Goal: Task Accomplishment & Management: Manage account settings

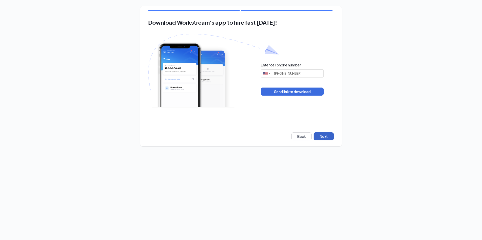
click at [327, 135] on button "Next" at bounding box center [324, 137] width 20 height 8
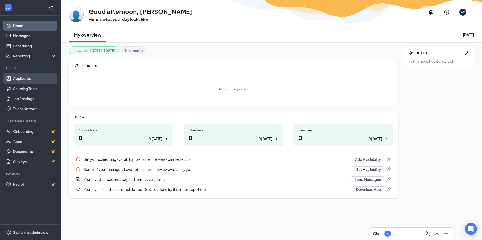
click at [27, 78] on link "Applicants" at bounding box center [34, 79] width 43 height 10
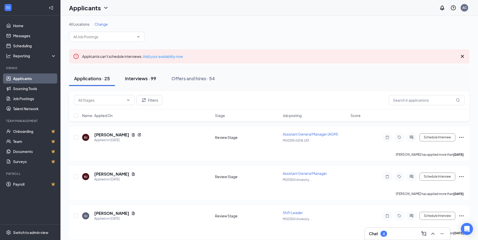
click at [148, 81] on div "Interviews · 99" at bounding box center [140, 78] width 31 height 6
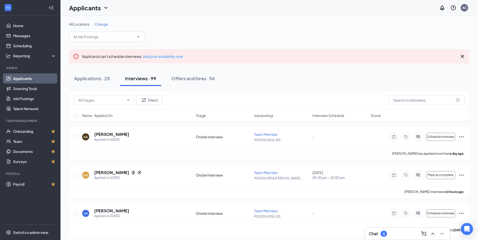
click at [325, 115] on span "Interview Schedule" at bounding box center [329, 115] width 32 height 5
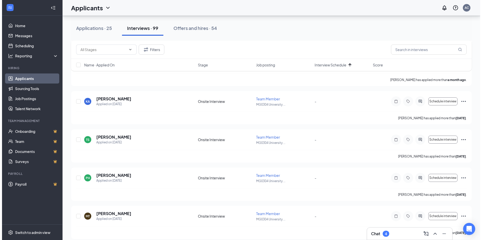
scroll to position [3681, 0]
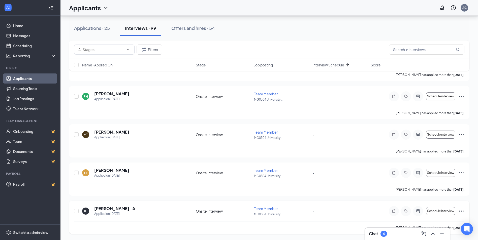
click at [464, 209] on icon "Ellipses" at bounding box center [462, 211] width 6 height 6
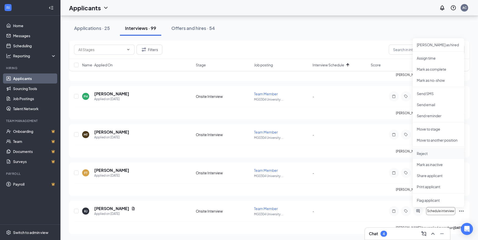
click at [429, 155] on p "Reject" at bounding box center [438, 153] width 43 height 5
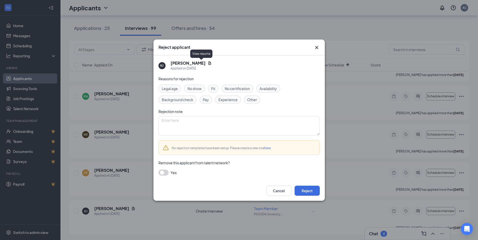
click at [201, 65] on div "[PERSON_NAME]" at bounding box center [191, 63] width 41 height 6
click at [208, 62] on icon "Document" at bounding box center [210, 63] width 4 height 4
click at [208, 64] on icon "Document" at bounding box center [210, 63] width 4 height 4
click at [315, 49] on icon "Cross" at bounding box center [317, 48] width 6 height 6
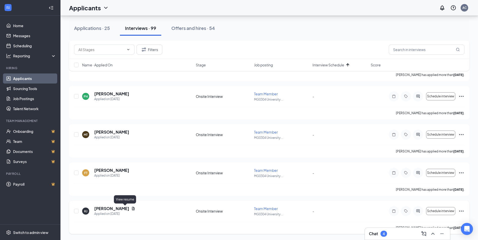
click at [131, 209] on icon "Document" at bounding box center [133, 209] width 4 height 4
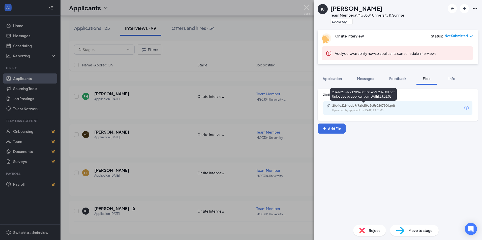
click at [377, 106] on div "20e4d2194ddb9f9a0df9a5e560207800.pdf" at bounding box center [367, 106] width 71 height 4
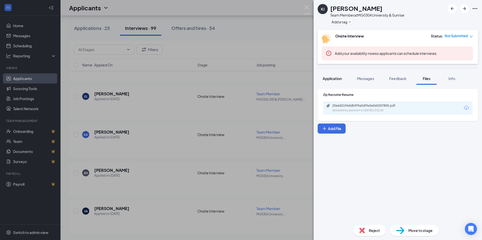
click at [336, 81] on button "Application" at bounding box center [332, 78] width 29 height 13
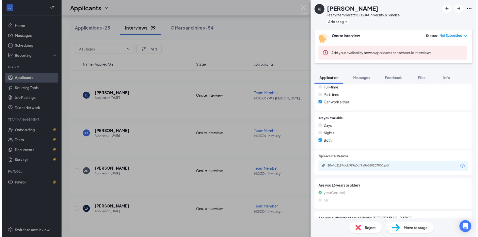
scroll to position [154, 0]
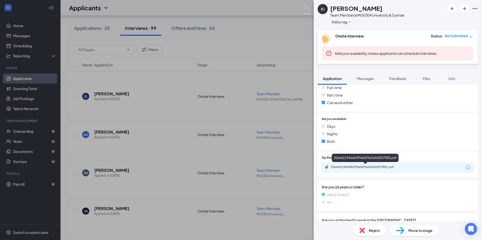
click at [366, 167] on div "20e4d2194ddb9f9a0df9a5e560207800.pdf" at bounding box center [366, 167] width 71 height 4
click at [367, 231] on div "Reject" at bounding box center [369, 230] width 33 height 11
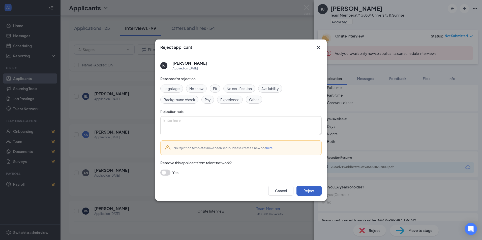
click at [304, 192] on button "Reject" at bounding box center [308, 191] width 25 height 10
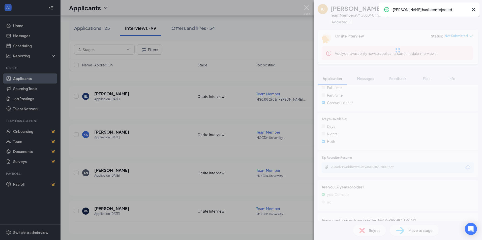
click at [305, 6] on img at bounding box center [307, 10] width 6 height 10
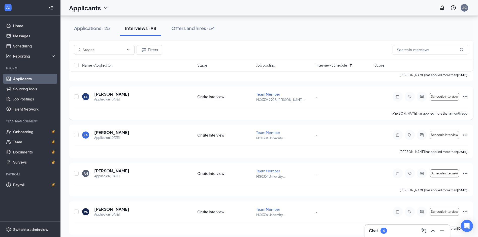
click at [466, 98] on icon "Ellipses" at bounding box center [465, 97] width 6 height 6
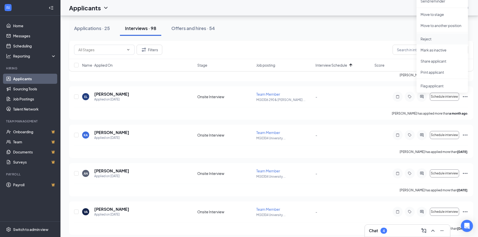
click at [432, 40] on p "Reject" at bounding box center [442, 38] width 43 height 5
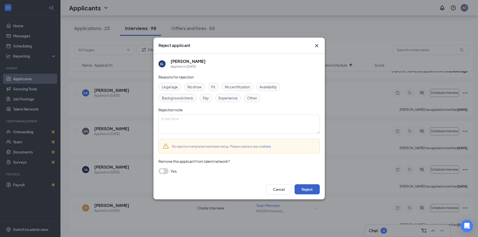
click at [306, 190] on button "Reject" at bounding box center [307, 189] width 25 height 10
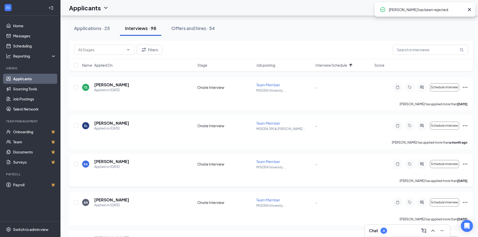
scroll to position [3575, 0]
click at [466, 125] on icon "Ellipses" at bounding box center [465, 126] width 6 height 6
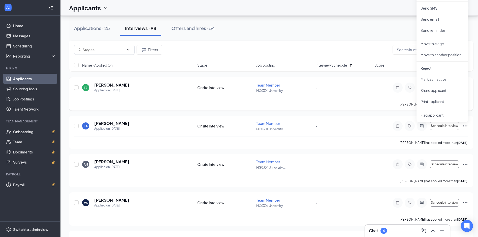
click at [332, 107] on div "[PERSON_NAME] has applied more than [DATE] ." at bounding box center [271, 104] width 394 height 13
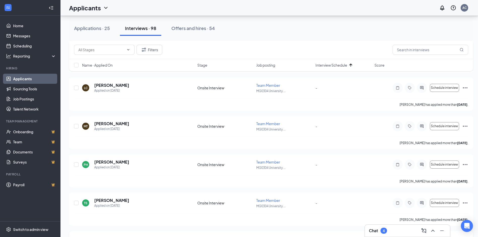
scroll to position [3459, 0]
click at [464, 128] on icon "Ellipses" at bounding box center [465, 126] width 6 height 6
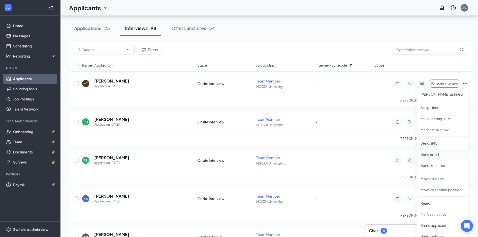
scroll to position [3502, 0]
click at [428, 204] on p "Reject" at bounding box center [442, 202] width 43 height 5
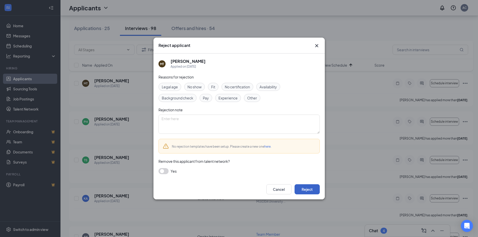
click at [312, 186] on button "Reject" at bounding box center [307, 189] width 25 height 10
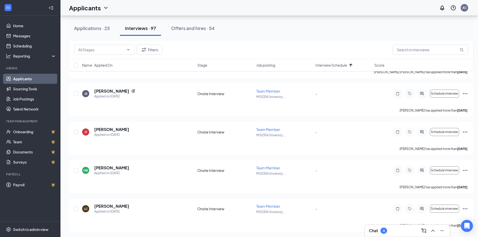
scroll to position [3339, 0]
click at [466, 132] on icon "Ellipses" at bounding box center [465, 132] width 5 height 1
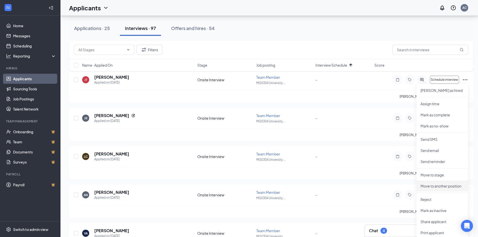
scroll to position [3391, 1]
click at [427, 197] on p "Reject" at bounding box center [442, 198] width 43 height 5
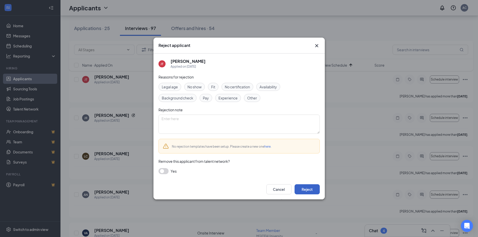
click at [310, 190] on button "Reject" at bounding box center [307, 189] width 25 height 10
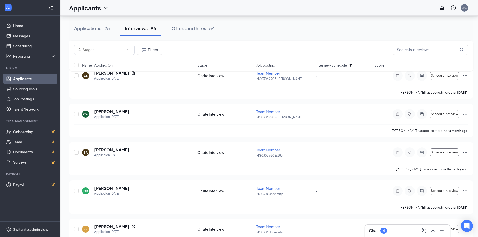
scroll to position [2973, 1]
click at [463, 112] on icon "Ellipses" at bounding box center [465, 114] width 6 height 6
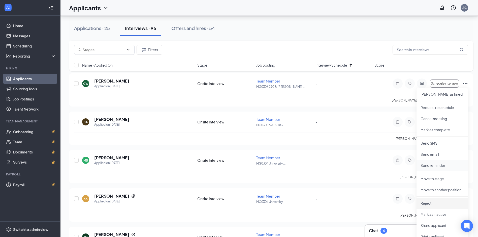
scroll to position [3004, 1]
click at [429, 201] on p "Reject" at bounding box center [442, 202] width 43 height 5
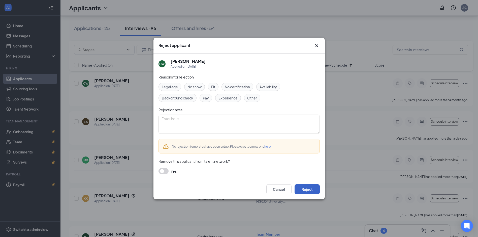
click at [311, 186] on button "Reject" at bounding box center [307, 189] width 25 height 10
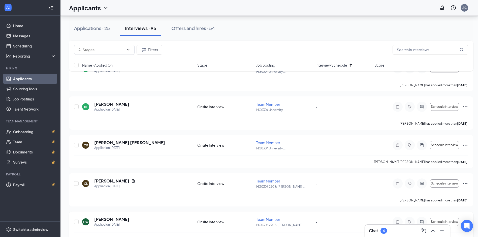
scroll to position [2865, 1]
click at [466, 107] on icon "Ellipses" at bounding box center [465, 107] width 5 height 1
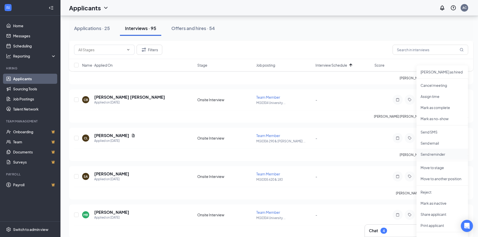
scroll to position [2914, 1]
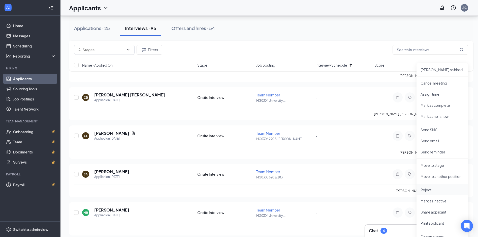
click at [426, 189] on p "Reject" at bounding box center [442, 189] width 43 height 5
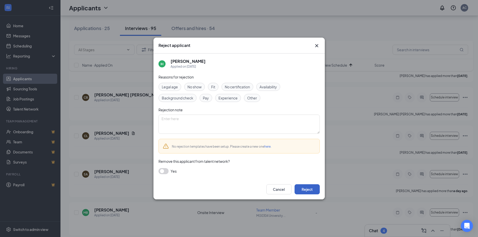
click at [313, 189] on button "Reject" at bounding box center [307, 189] width 25 height 10
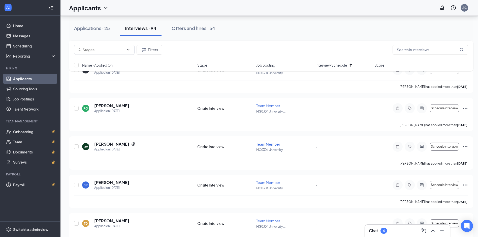
scroll to position [2673, 1]
click at [465, 108] on icon "Ellipses" at bounding box center [465, 108] width 5 height 1
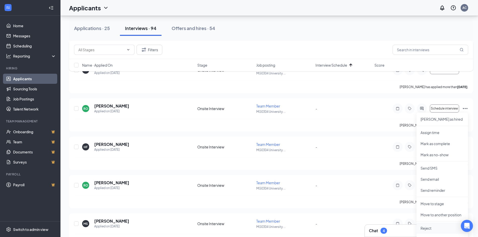
click at [428, 227] on p "Reject" at bounding box center [442, 227] width 43 height 5
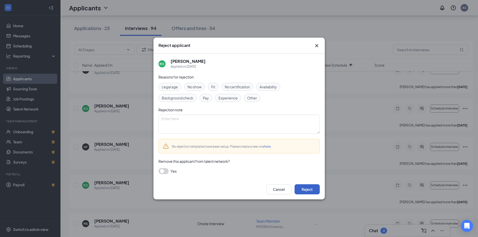
click at [311, 188] on button "Reject" at bounding box center [307, 189] width 25 height 10
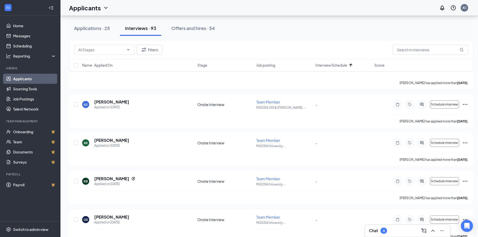
scroll to position [2178, 1]
click at [466, 105] on icon "Ellipses" at bounding box center [465, 105] width 6 height 6
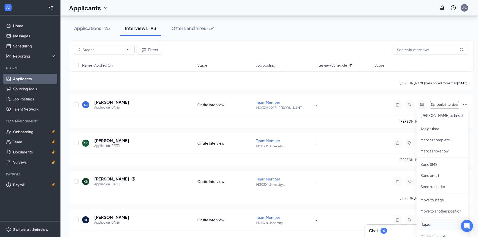
click at [427, 226] on p "Reject" at bounding box center [442, 224] width 43 height 5
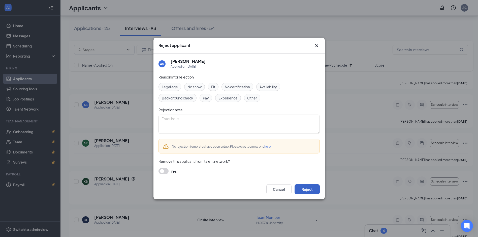
click at [305, 187] on button "Reject" at bounding box center [307, 189] width 25 height 10
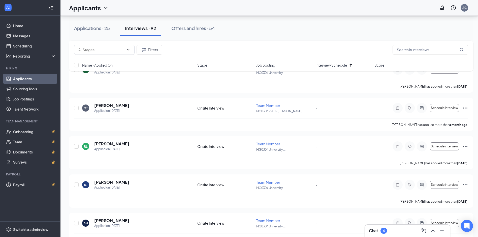
scroll to position [1906, 1]
click at [466, 107] on icon "Ellipses" at bounding box center [465, 108] width 6 height 6
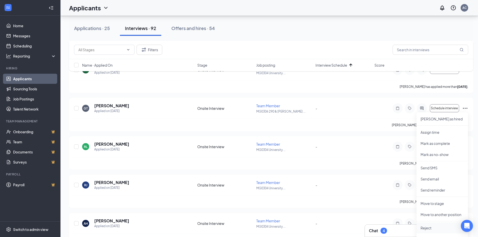
click at [429, 229] on p "Reject" at bounding box center [442, 227] width 43 height 5
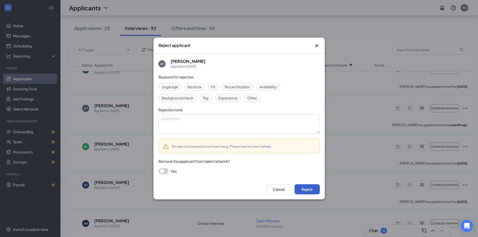
click at [310, 189] on button "Reject" at bounding box center [307, 189] width 25 height 10
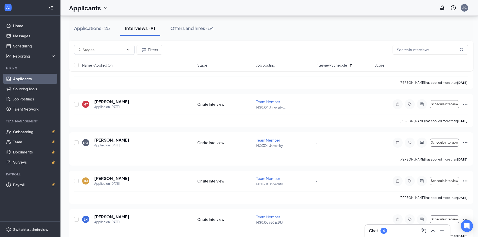
scroll to position [1719, 1]
click at [466, 142] on icon "Ellipses" at bounding box center [465, 143] width 6 height 6
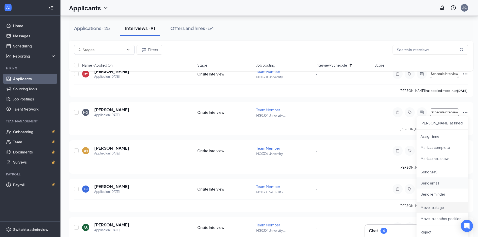
scroll to position [1768, 1]
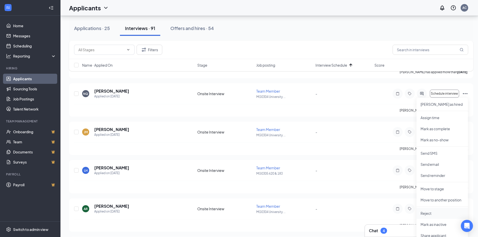
click at [429, 212] on p "Reject" at bounding box center [442, 212] width 43 height 5
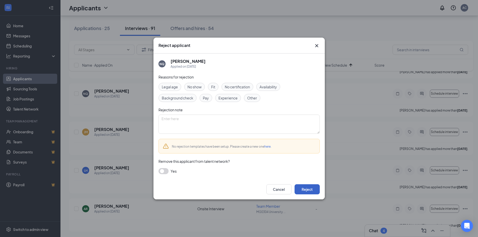
click at [310, 190] on button "Reject" at bounding box center [307, 189] width 25 height 10
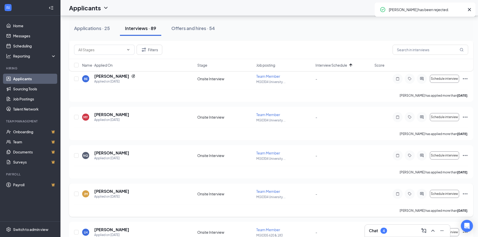
scroll to position [1705, 1]
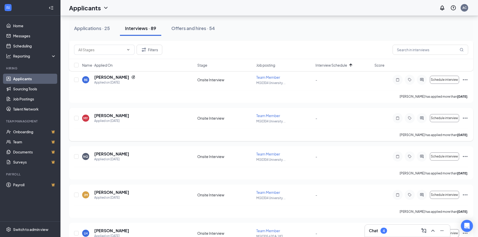
click at [466, 118] on icon "Ellipses" at bounding box center [465, 117] width 5 height 1
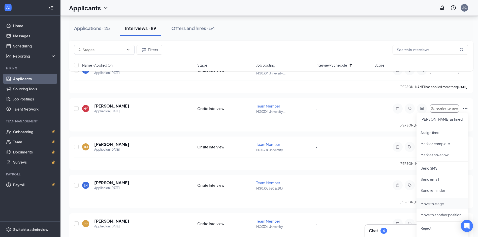
scroll to position [1717, 0]
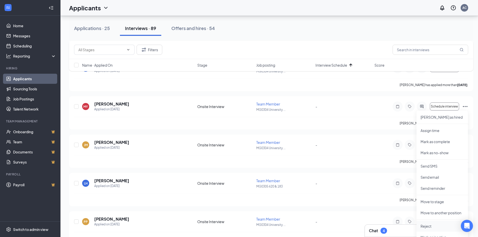
click at [431, 226] on p "Reject" at bounding box center [442, 225] width 43 height 5
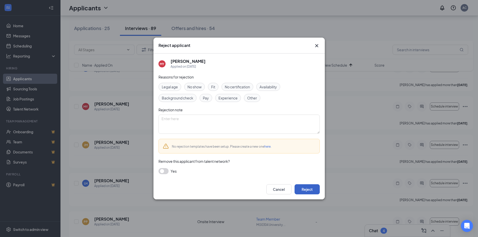
click at [310, 190] on button "Reject" at bounding box center [307, 189] width 25 height 10
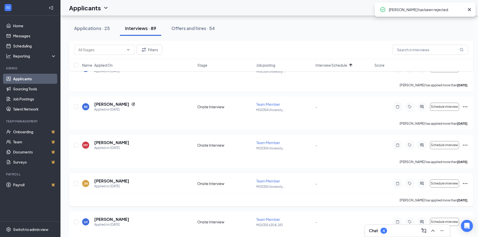
scroll to position [1678, 0]
click at [465, 108] on icon "Ellipses" at bounding box center [465, 107] width 6 height 6
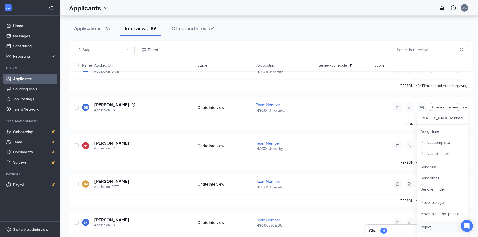
click at [432, 223] on li "Reject" at bounding box center [442, 226] width 51 height 11
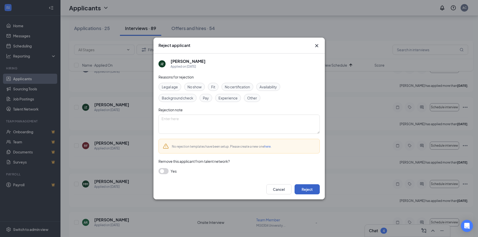
click at [310, 190] on button "Reject" at bounding box center [307, 189] width 25 height 10
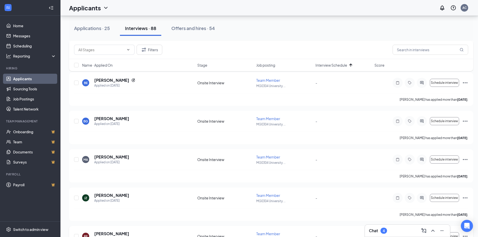
scroll to position [1587, 0]
click at [467, 121] on icon "Ellipses" at bounding box center [465, 121] width 5 height 1
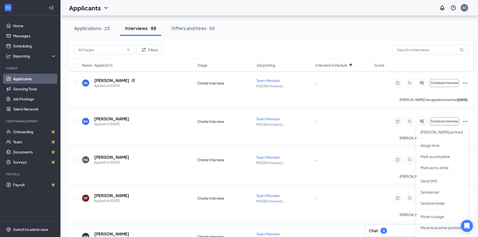
scroll to position [1599, 0]
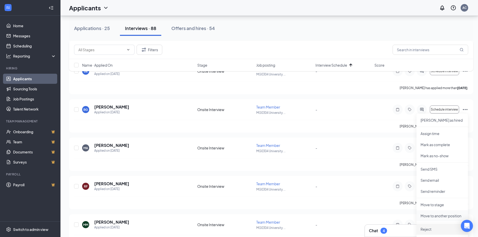
click at [434, 227] on p "Reject" at bounding box center [442, 228] width 43 height 5
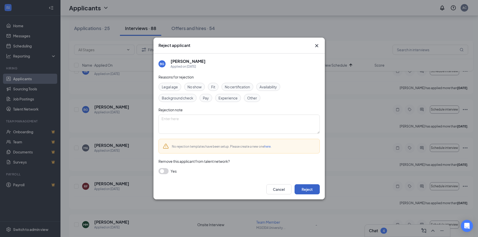
click at [308, 189] on button "Reject" at bounding box center [307, 189] width 25 height 10
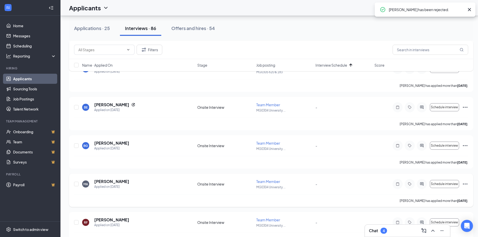
scroll to position [1562, 0]
click at [465, 106] on icon "Ellipses" at bounding box center [465, 107] width 6 height 6
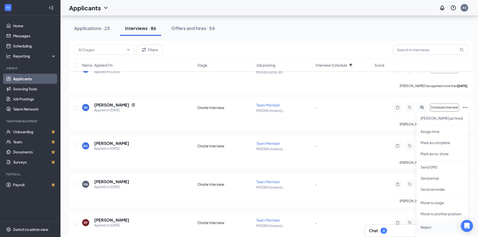
click at [426, 226] on p "Reject" at bounding box center [442, 226] width 43 height 5
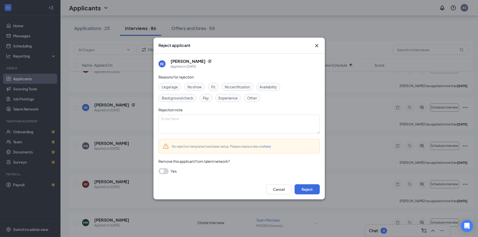
click at [309, 184] on div "Cancel Reject" at bounding box center [239, 189] width 171 height 20
click at [309, 187] on button "Reject" at bounding box center [307, 189] width 25 height 10
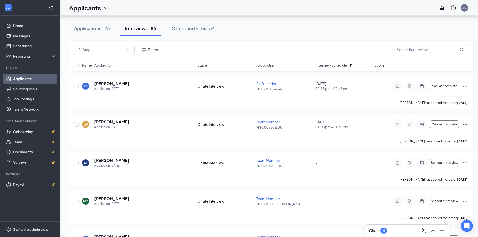
scroll to position [1315, 0]
click at [23, 37] on link "Messages" at bounding box center [34, 36] width 43 height 10
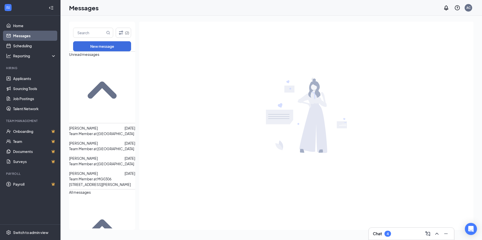
click at [94, 171] on div "[PERSON_NAME]" at bounding box center [83, 174] width 29 height 6
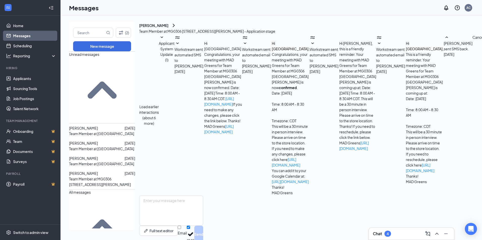
scroll to position [65, 0]
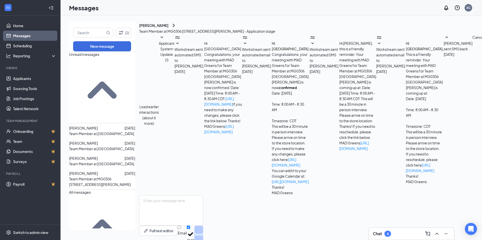
click at [168, 28] on div "[PERSON_NAME]" at bounding box center [153, 25] width 29 height 5
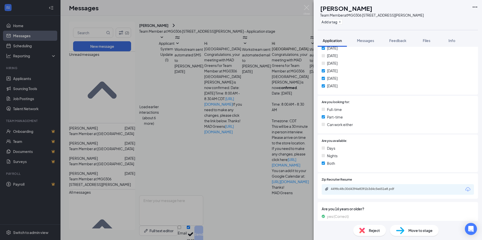
scroll to position [140, 0]
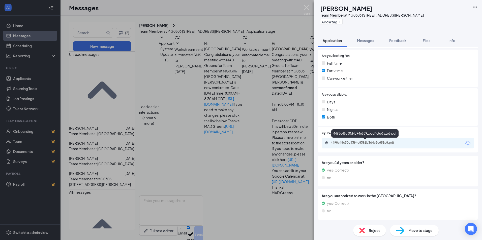
click at [376, 144] on div "4498c48c30d4394e8391b3d4c5e651e8.pdf" at bounding box center [366, 143] width 71 height 4
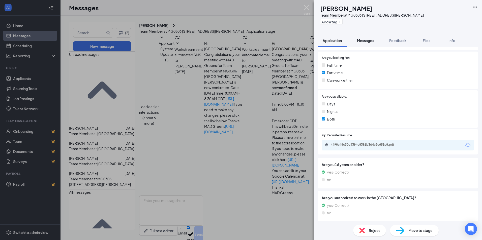
click at [370, 43] on div "Messages" at bounding box center [365, 40] width 17 height 5
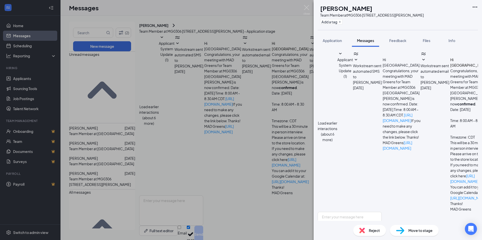
scroll to position [56, 0]
click at [379, 231] on span "Reject" at bounding box center [374, 231] width 11 height 6
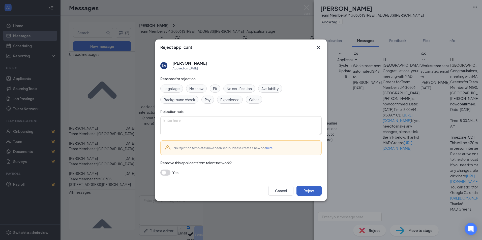
click at [313, 193] on button "Reject" at bounding box center [308, 191] width 25 height 10
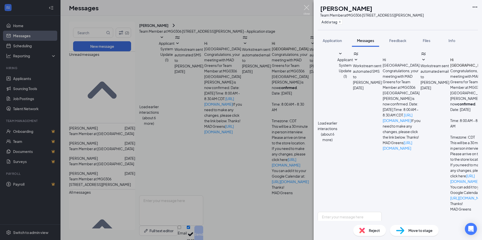
click at [305, 5] on img at bounding box center [307, 10] width 6 height 10
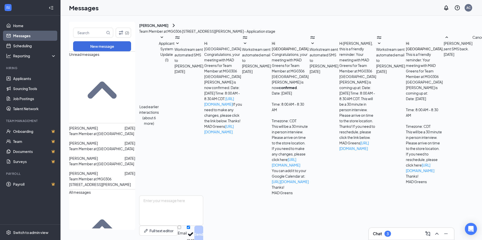
click at [103, 161] on p "Team Member at [GEOGRAPHIC_DATA]" at bounding box center [101, 164] width 65 height 6
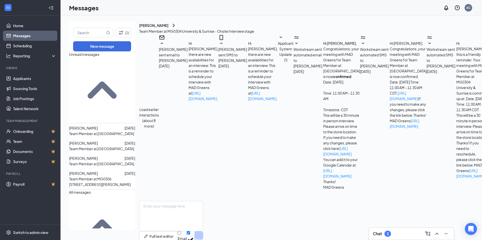
scroll to position [119, 0]
click at [103, 146] on p "Team Member at [GEOGRAPHIC_DATA]" at bounding box center [101, 149] width 65 height 6
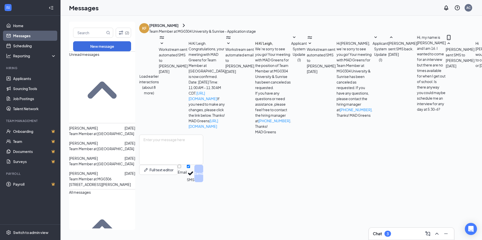
scroll to position [109, 0]
click at [104, 75] on div "[DATE] 2:28 PM" at bounding box center [113, 74] width 25 height 8
click at [88, 126] on span "[PERSON_NAME]" at bounding box center [83, 128] width 29 height 5
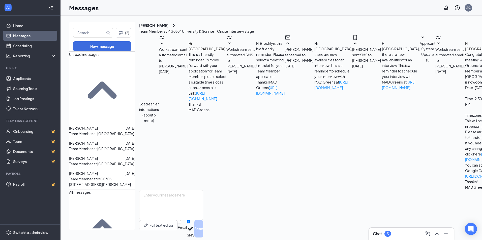
scroll to position [102, 0]
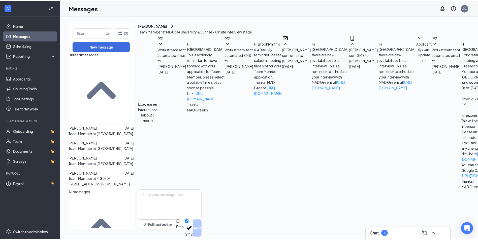
scroll to position [182, 0]
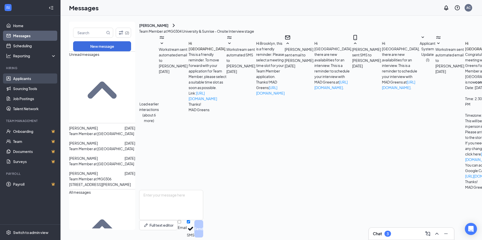
click at [28, 82] on link "Applicants" at bounding box center [34, 79] width 43 height 10
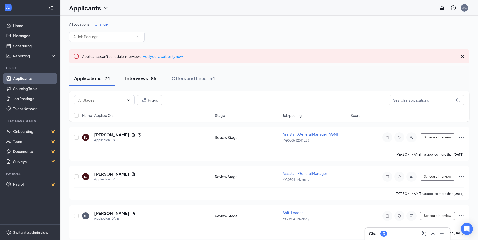
click at [140, 79] on div "Interviews · 85" at bounding box center [140, 78] width 31 height 6
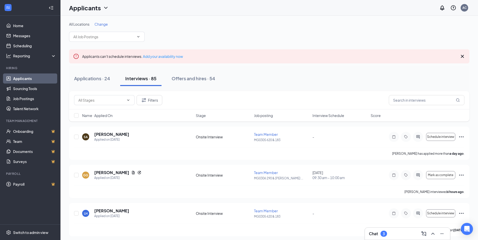
click at [337, 113] on span "Interview Schedule" at bounding box center [329, 115] width 32 height 5
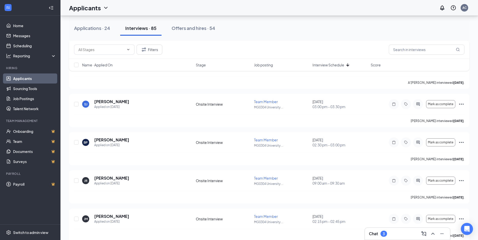
scroll to position [301, 0]
click at [463, 141] on icon "Ellipses" at bounding box center [462, 142] width 6 height 6
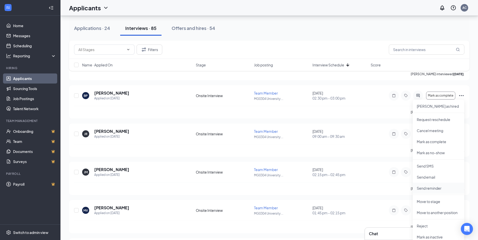
scroll to position [348, 0]
click at [425, 228] on p "Reject" at bounding box center [438, 225] width 43 height 5
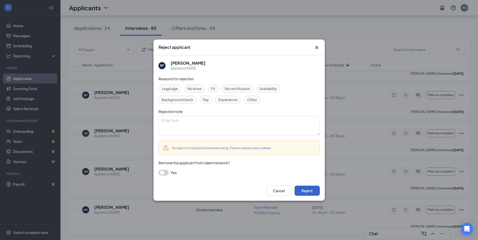
click at [311, 189] on button "Reject" at bounding box center [307, 191] width 25 height 10
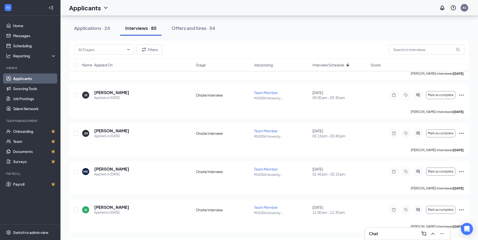
click at [311, 189] on div "[PERSON_NAME] interviewed [DATE] ." at bounding box center [269, 188] width 390 height 13
